Goal: Task Accomplishment & Management: Complete application form

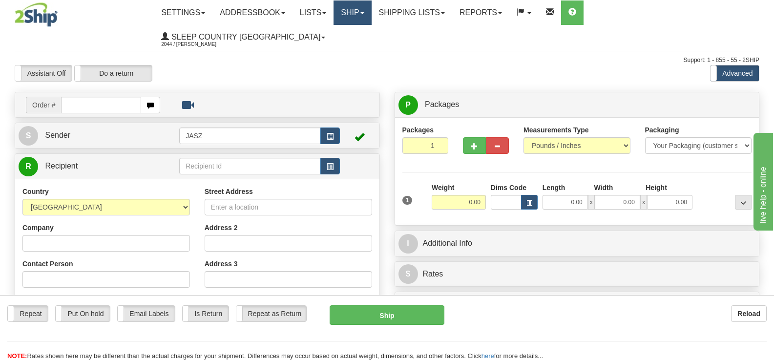
click at [371, 18] on link "Ship" at bounding box center [352, 12] width 38 height 24
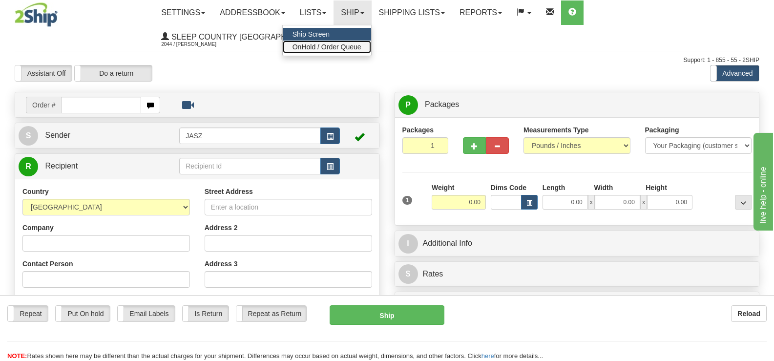
click at [361, 44] on span "OnHold / Order Queue" at bounding box center [326, 47] width 69 height 8
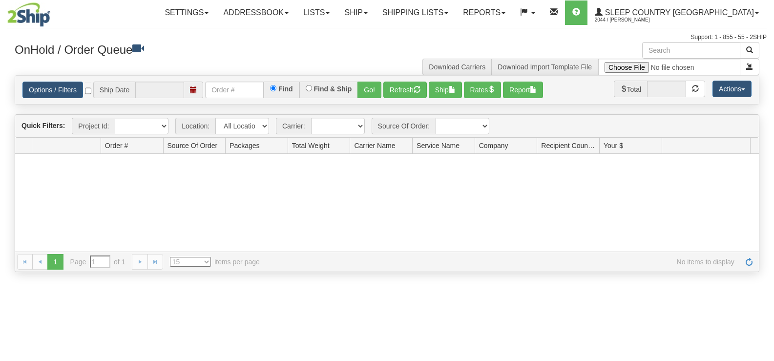
type input "[DATE]"
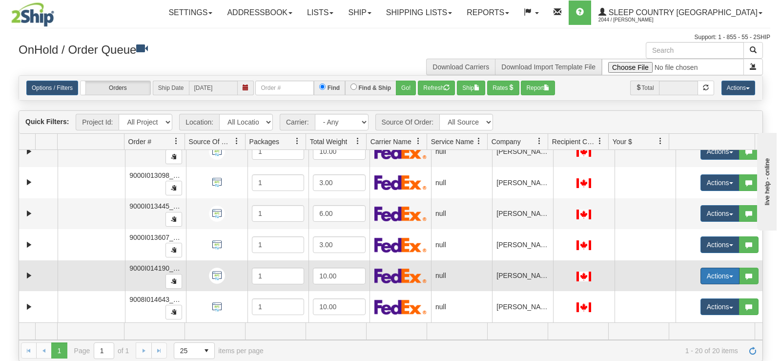
scroll to position [299, 0]
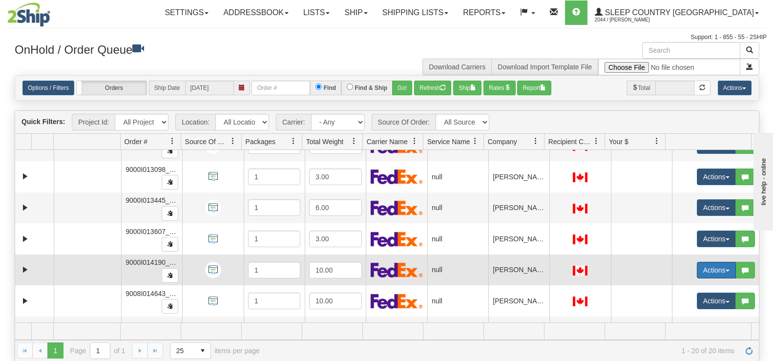
click at [696, 265] on button "Actions" at bounding box center [715, 270] width 39 height 17
click at [662, 288] on span "Open" at bounding box center [671, 289] width 23 height 8
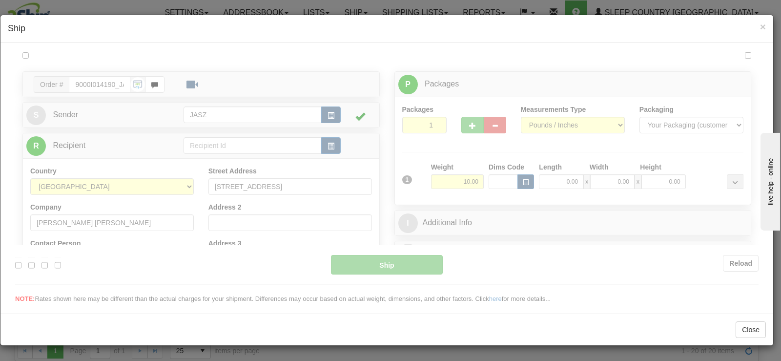
scroll to position [0, 0]
type input "09:38"
type input "16:00"
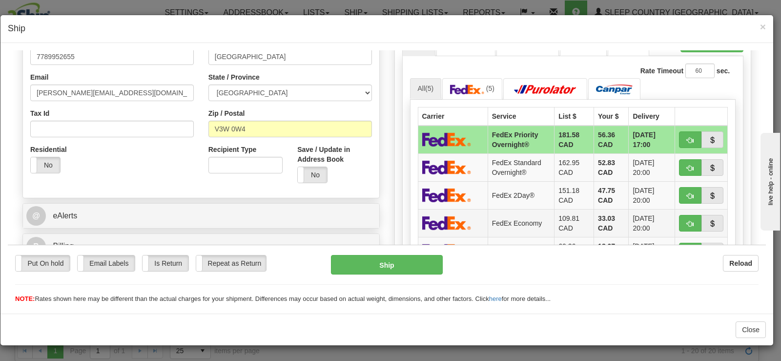
scroll to position [293, 0]
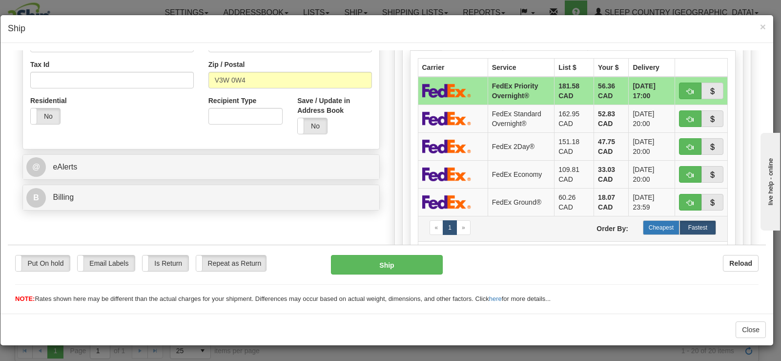
click at [649, 231] on label "Cheapest" at bounding box center [661, 227] width 37 height 15
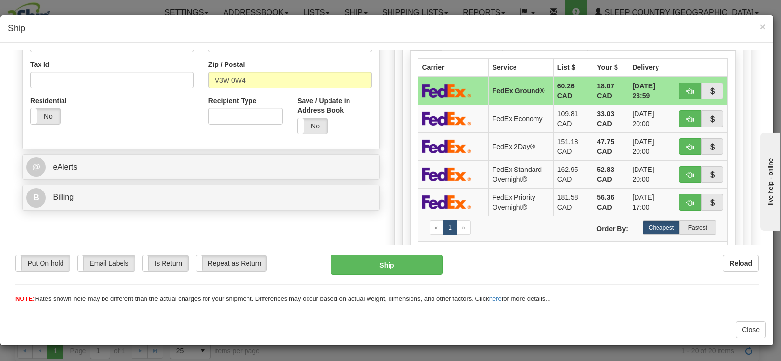
click at [399, 252] on div "Put On hold Put On hold Email Labels Email Labels Edit Is Return Is Return Repe…" at bounding box center [387, 273] width 758 height 59
click at [398, 256] on button "Ship" at bounding box center [387, 264] width 112 height 20
type input "92"
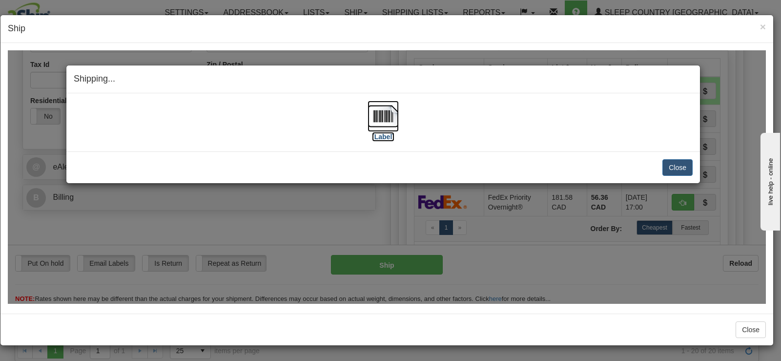
click at [368, 114] on img at bounding box center [382, 115] width 31 height 31
click at [671, 168] on button "Close" at bounding box center [677, 167] width 30 height 17
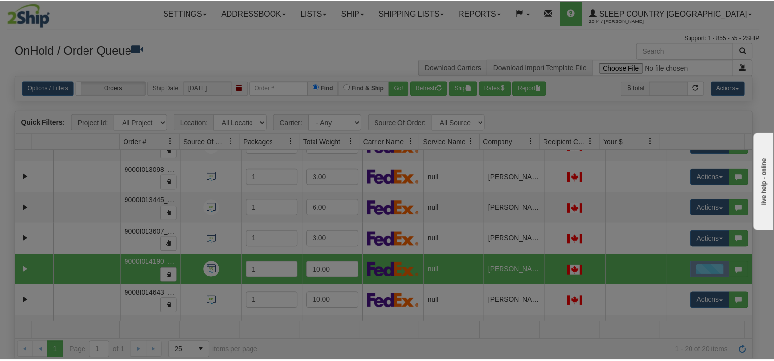
scroll to position [0, 0]
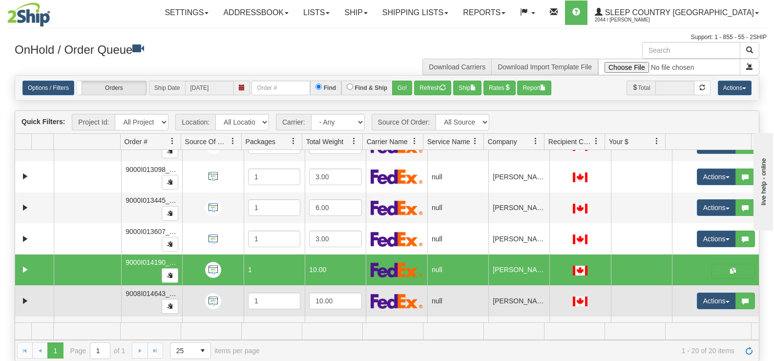
click at [706, 310] on td "Actions Open Refresh Rates Rate All Services Ship Delete Edit Items Aggregation…" at bounding box center [715, 300] width 87 height 31
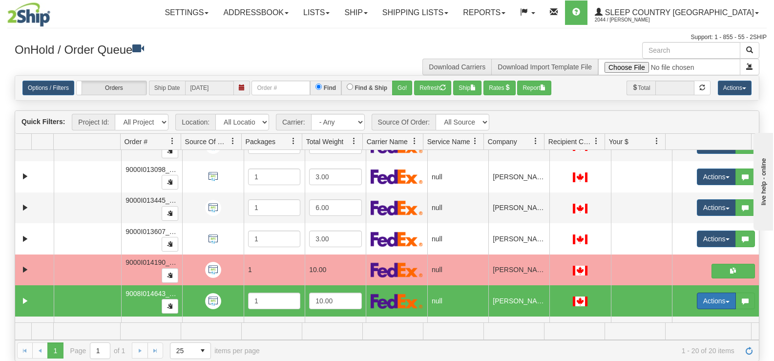
click at [707, 301] on button "Actions" at bounding box center [715, 300] width 39 height 17
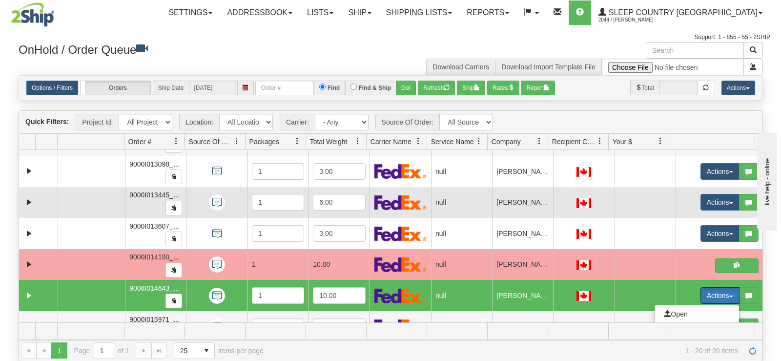
scroll to position [348, 0]
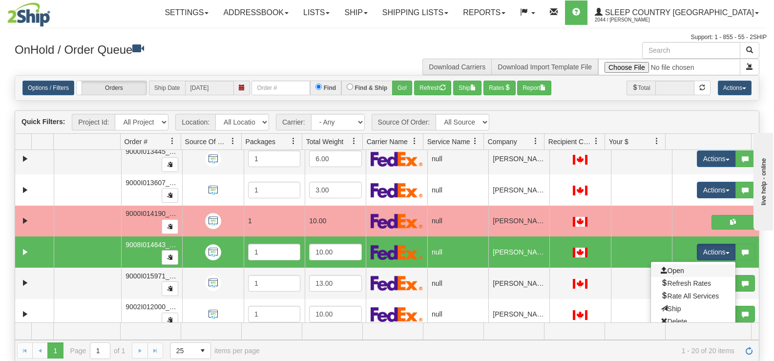
click at [682, 270] on link "Open" at bounding box center [693, 270] width 84 height 13
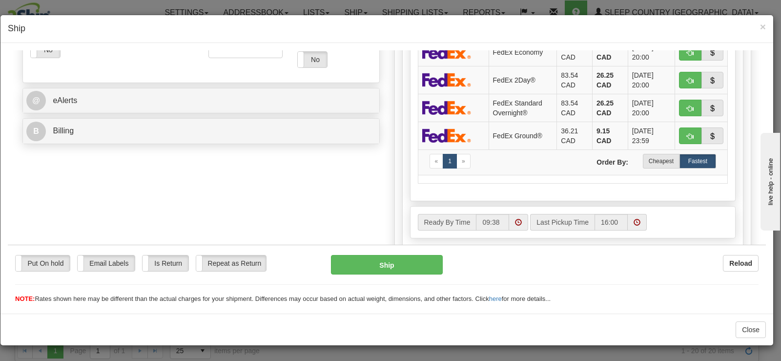
scroll to position [390, 0]
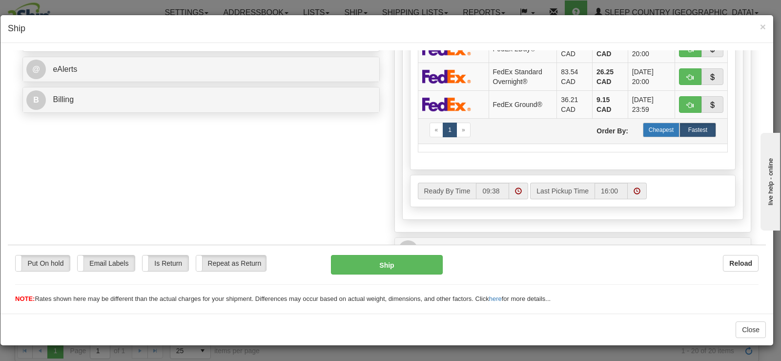
click at [656, 134] on label "Cheapest" at bounding box center [661, 129] width 37 height 15
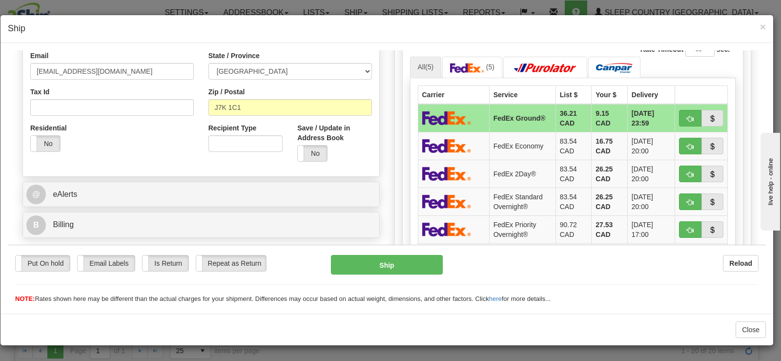
scroll to position [244, 0]
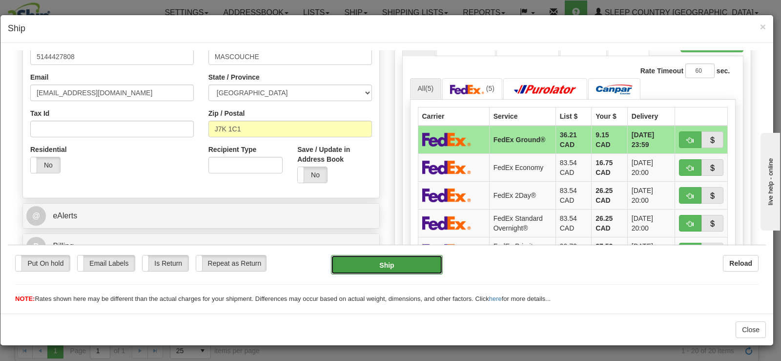
click at [398, 265] on button "Ship" at bounding box center [387, 264] width 112 height 20
type input "92"
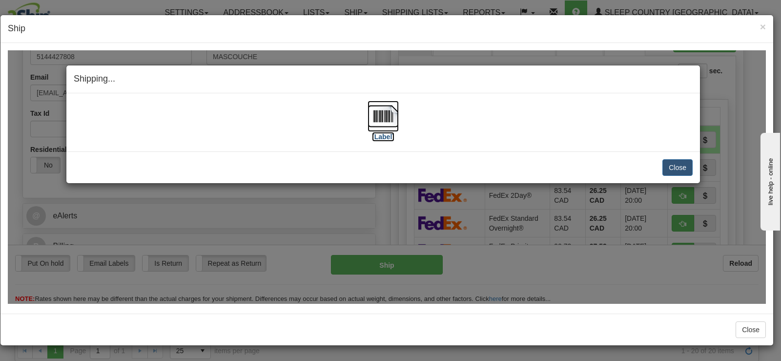
click at [383, 129] on img at bounding box center [382, 115] width 31 height 31
click at [668, 166] on button "Close" at bounding box center [677, 167] width 30 height 17
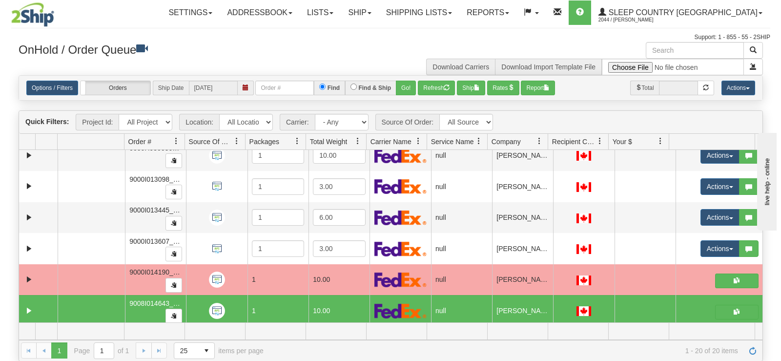
scroll to position [278, 0]
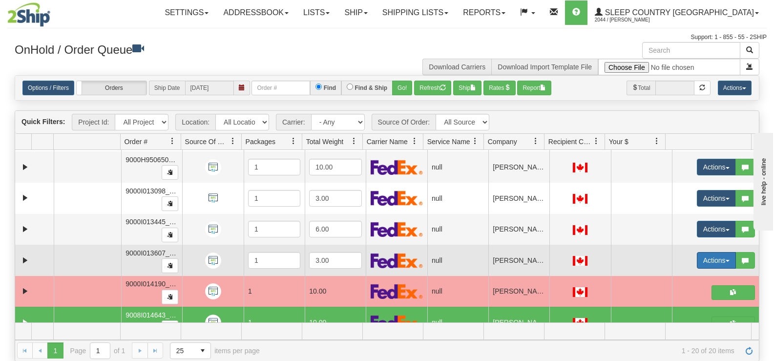
click at [701, 265] on button "Actions" at bounding box center [715, 260] width 39 height 17
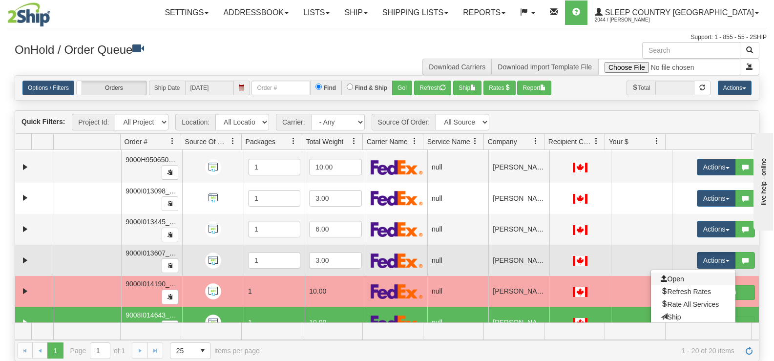
click at [693, 280] on link "Open" at bounding box center [693, 278] width 84 height 13
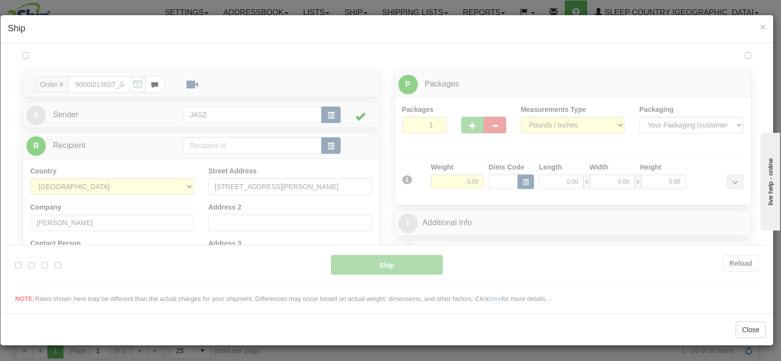
scroll to position [0, 0]
type input "09:41"
type input "16:00"
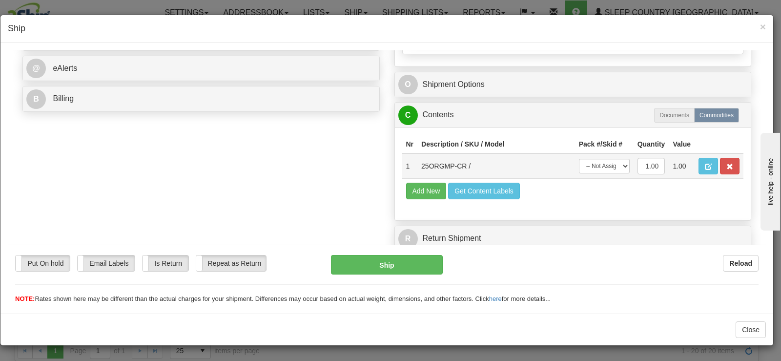
scroll to position [394, 0]
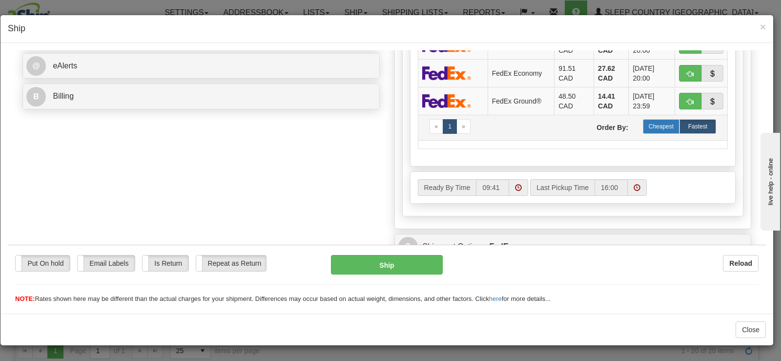
click at [658, 125] on label "Cheapest" at bounding box center [661, 126] width 37 height 15
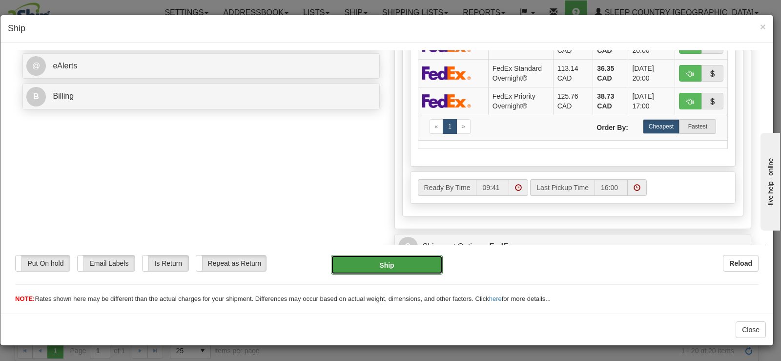
click at [372, 261] on button "Ship" at bounding box center [387, 264] width 112 height 20
type input "92"
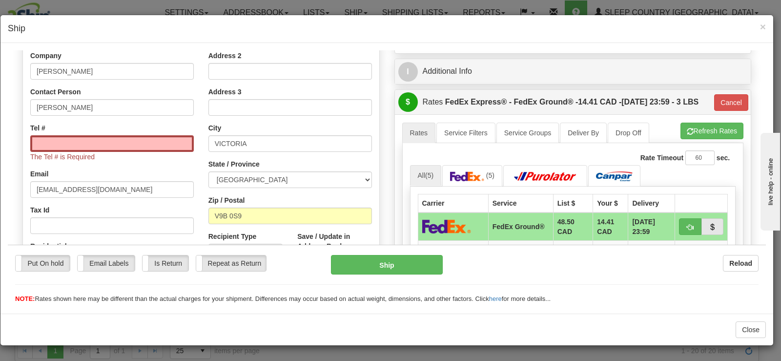
scroll to position [101, 0]
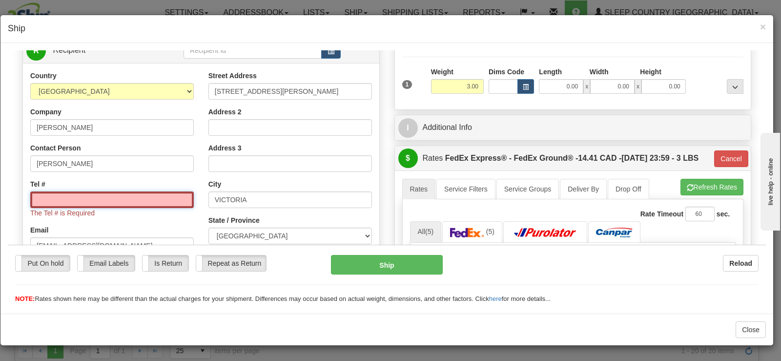
click at [134, 202] on input "Tel #" at bounding box center [111, 199] width 163 height 17
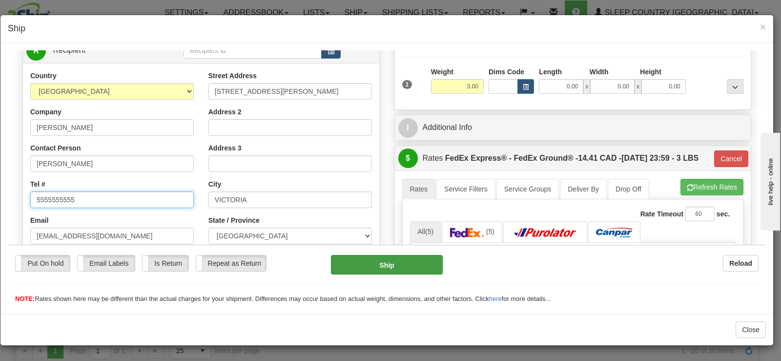
type input "5555555555"
click at [378, 264] on button "Ship" at bounding box center [387, 264] width 112 height 20
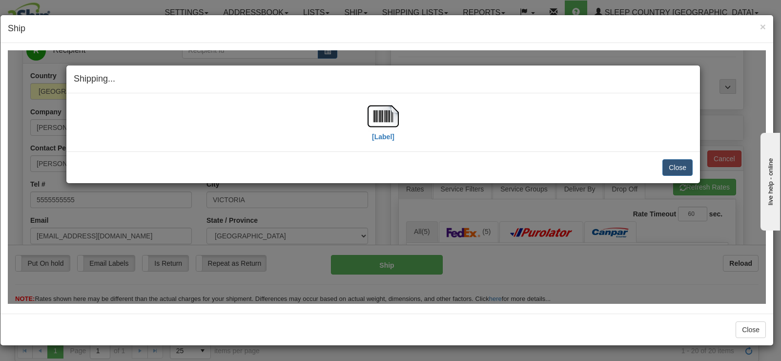
click at [399, 121] on div "[Label]" at bounding box center [383, 121] width 619 height 43
click at [385, 120] on img at bounding box center [382, 115] width 31 height 31
click at [662, 163] on div "Close Cancel" at bounding box center [383, 167] width 619 height 17
click at [672, 163] on button "Close" at bounding box center [677, 167] width 30 height 17
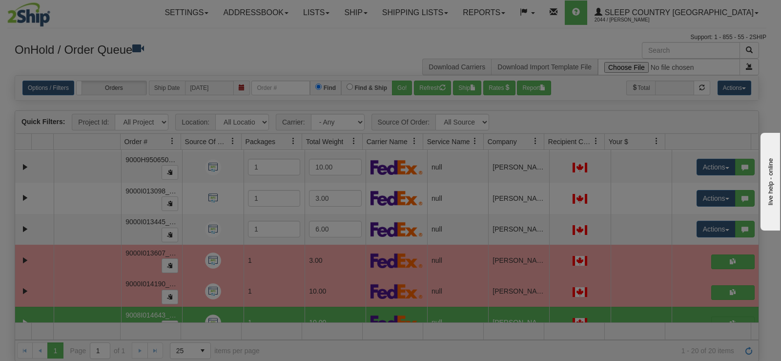
scroll to position [0, 0]
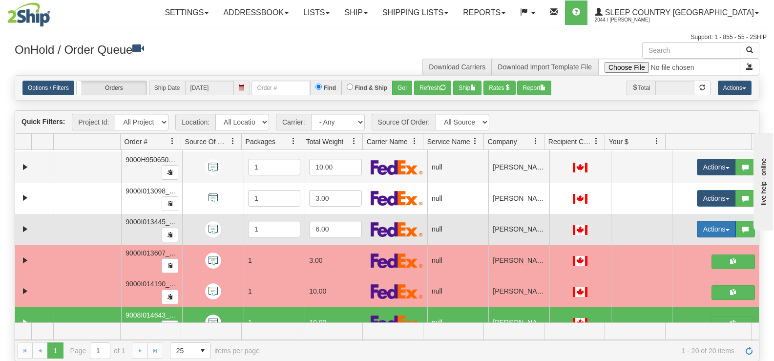
click at [710, 224] on button "Actions" at bounding box center [715, 229] width 39 height 17
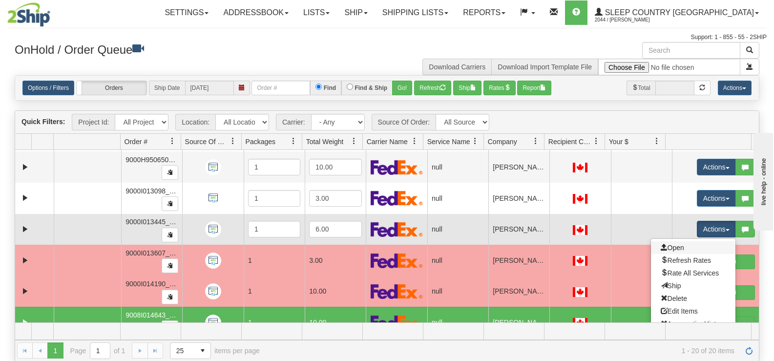
click at [677, 247] on link "Open" at bounding box center [693, 247] width 84 height 13
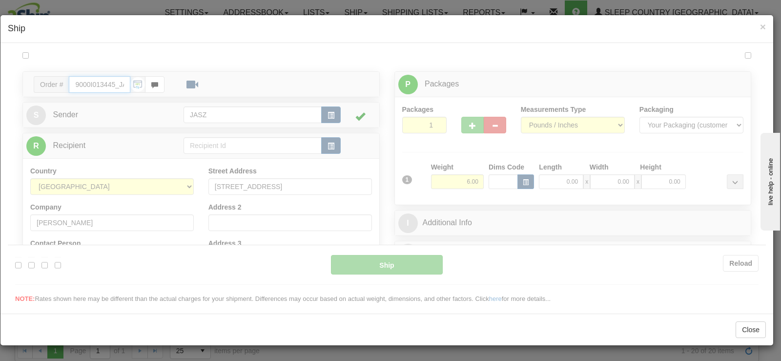
type input "09:42"
type input "16:00"
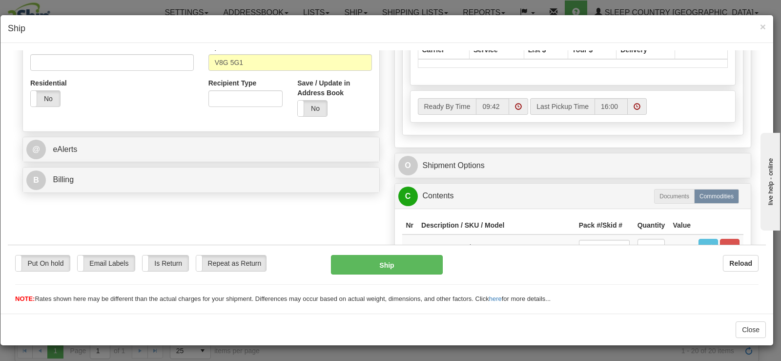
scroll to position [293, 0]
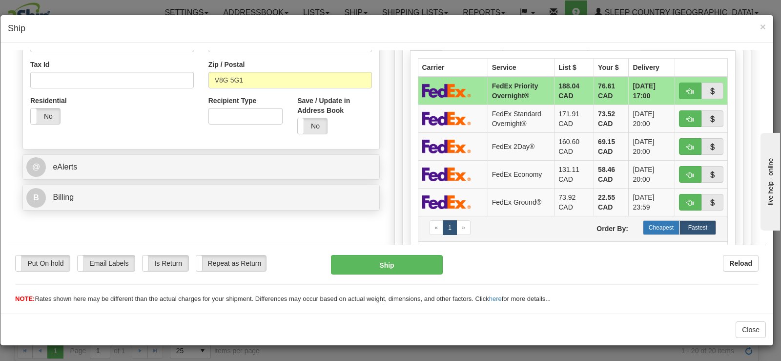
click at [660, 226] on label "Cheapest" at bounding box center [661, 227] width 37 height 15
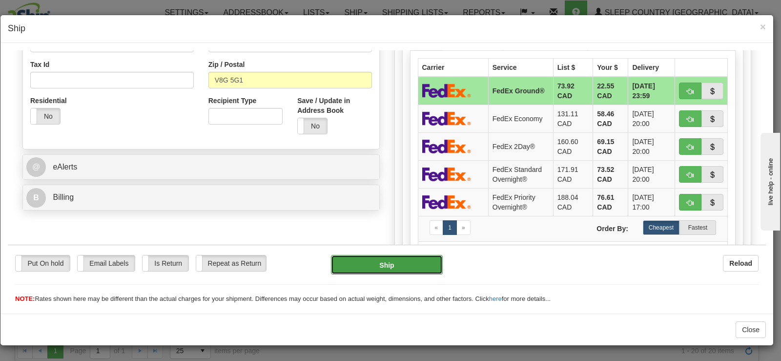
click at [416, 262] on button "Ship" at bounding box center [387, 264] width 112 height 20
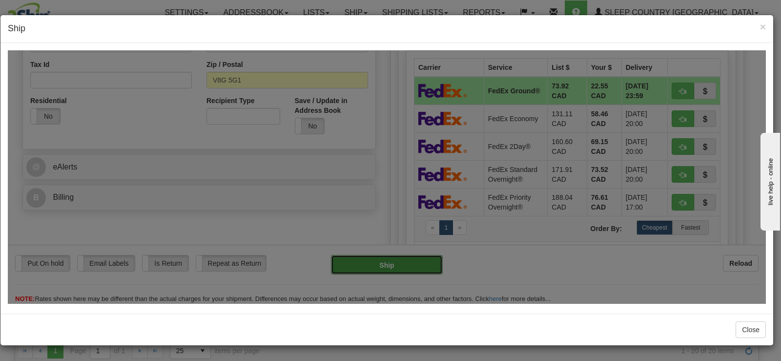
type input "92"
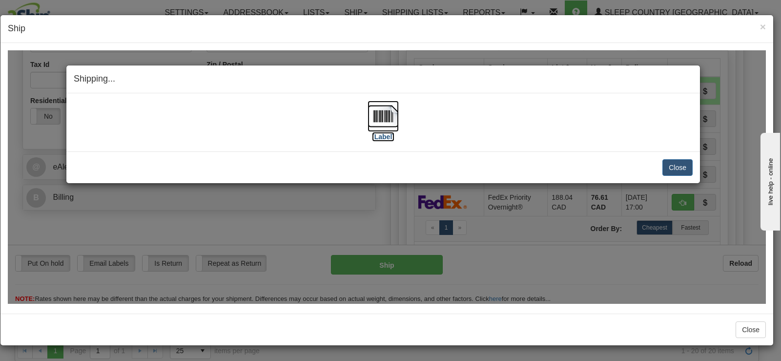
click at [387, 129] on img at bounding box center [382, 115] width 31 height 31
click at [674, 168] on button "Close" at bounding box center [677, 167] width 30 height 17
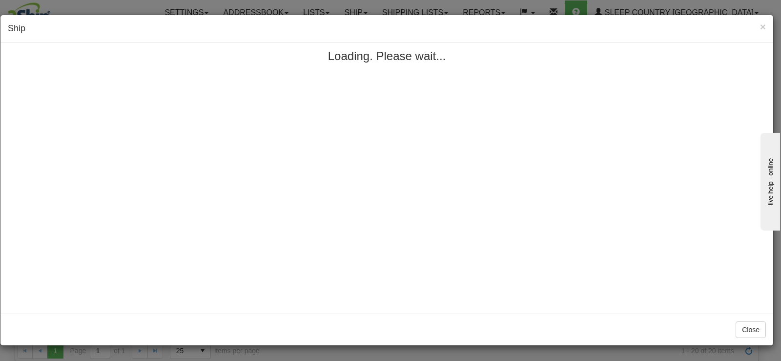
scroll to position [0, 0]
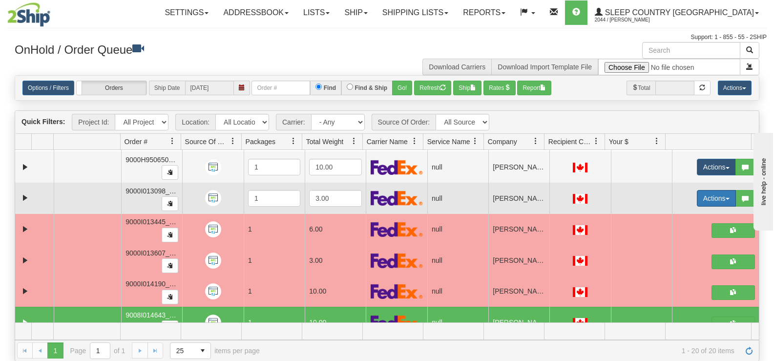
click at [696, 194] on button "Actions" at bounding box center [715, 198] width 39 height 17
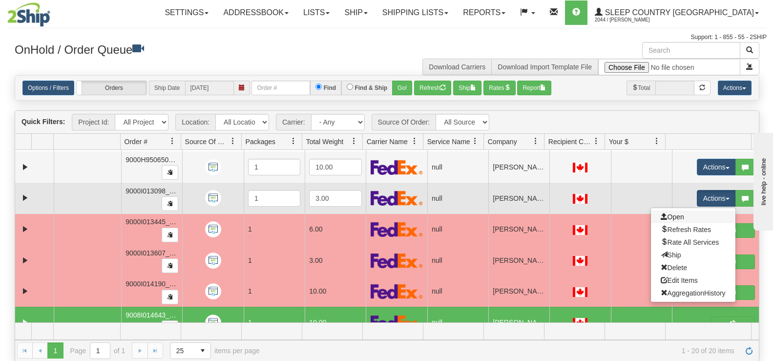
click at [684, 213] on link "Open" at bounding box center [693, 216] width 84 height 13
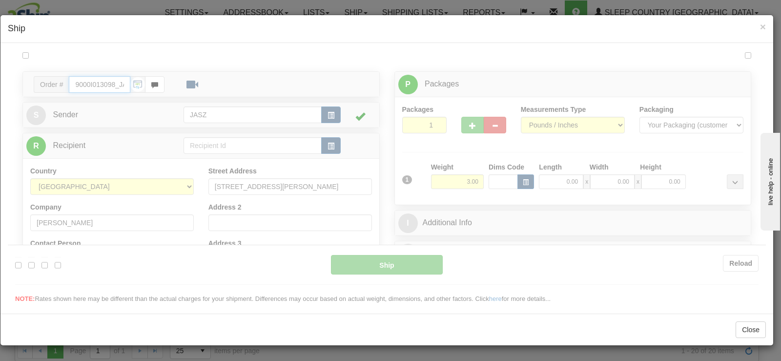
type input "09:43"
type input "16:00"
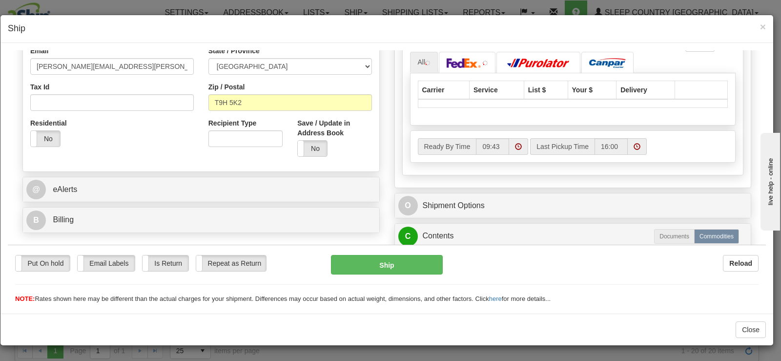
scroll to position [293, 0]
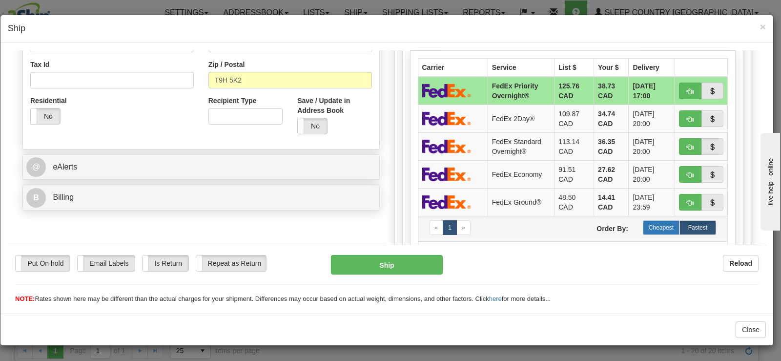
click at [653, 225] on label "Cheapest" at bounding box center [661, 227] width 37 height 15
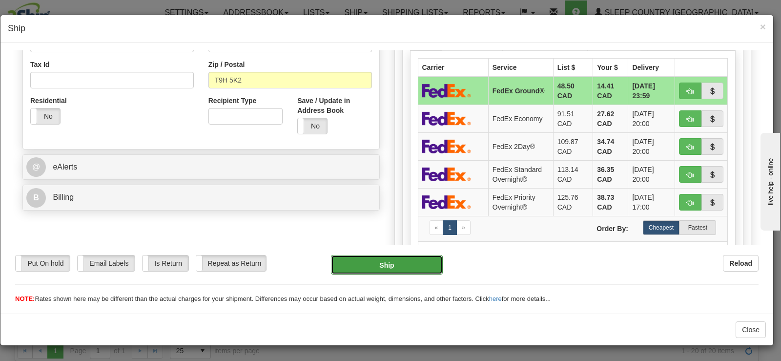
click at [402, 260] on button "Ship" at bounding box center [387, 264] width 112 height 20
type input "92"
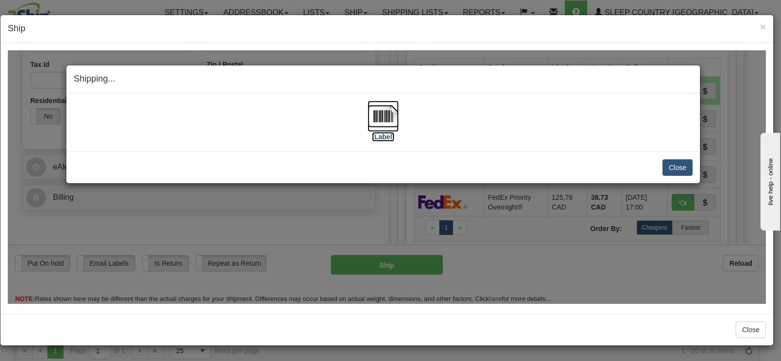
click at [375, 124] on img at bounding box center [382, 115] width 31 height 31
click at [679, 168] on button "Close" at bounding box center [677, 167] width 30 height 17
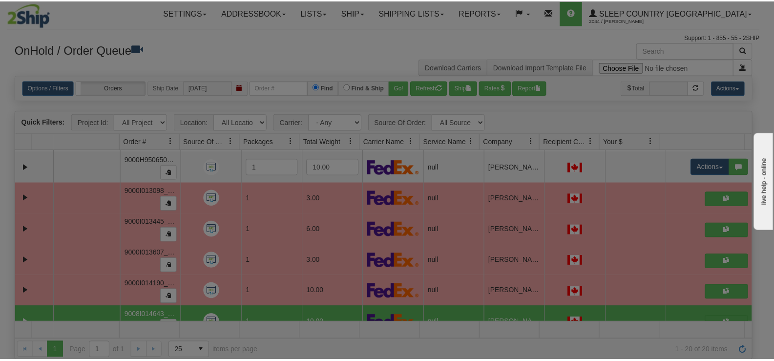
scroll to position [0, 0]
